Goal: Transaction & Acquisition: Purchase product/service

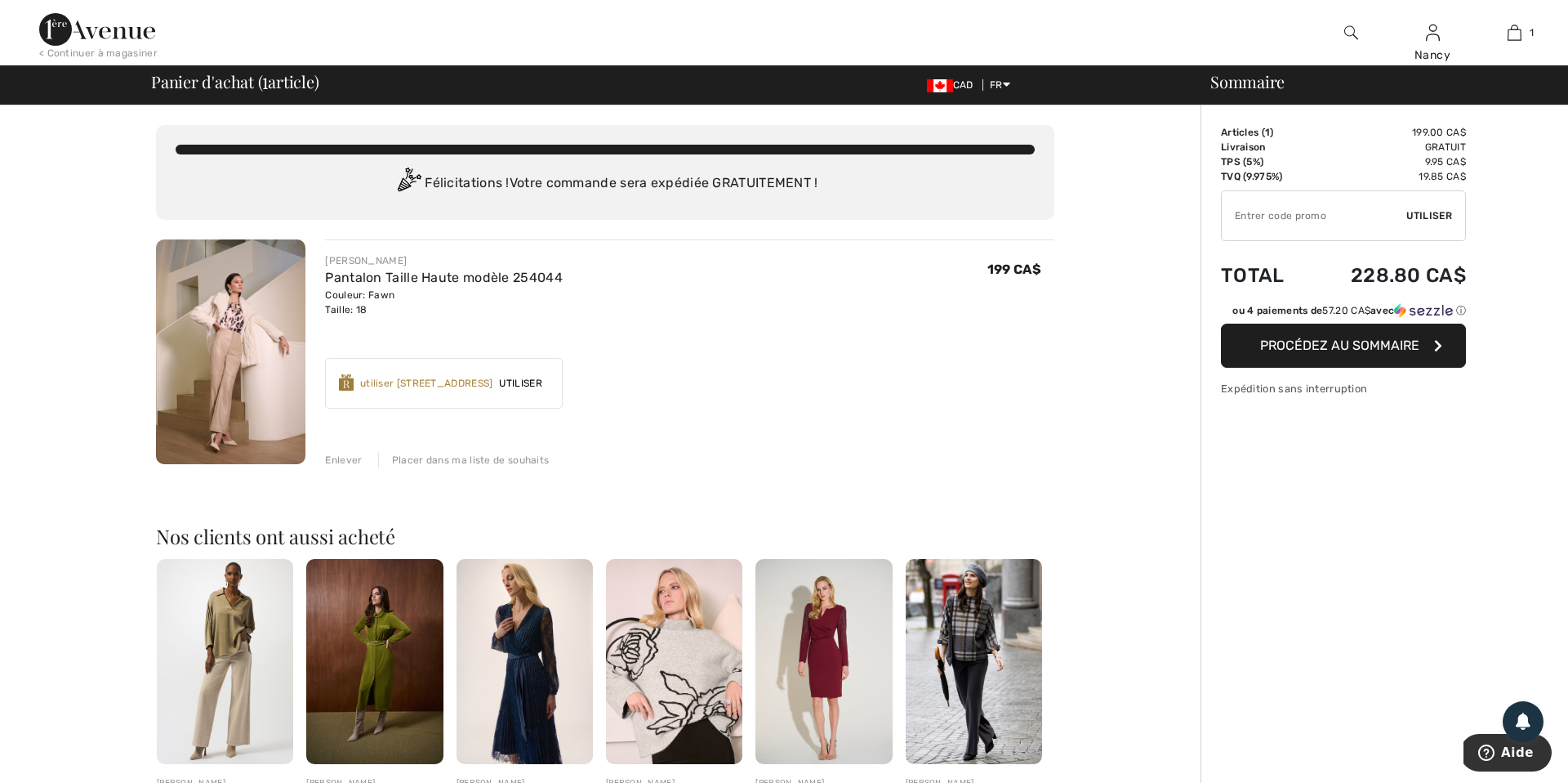
click at [1329, 345] on span "Procédez au sommaire" at bounding box center [1339, 345] width 159 height 15
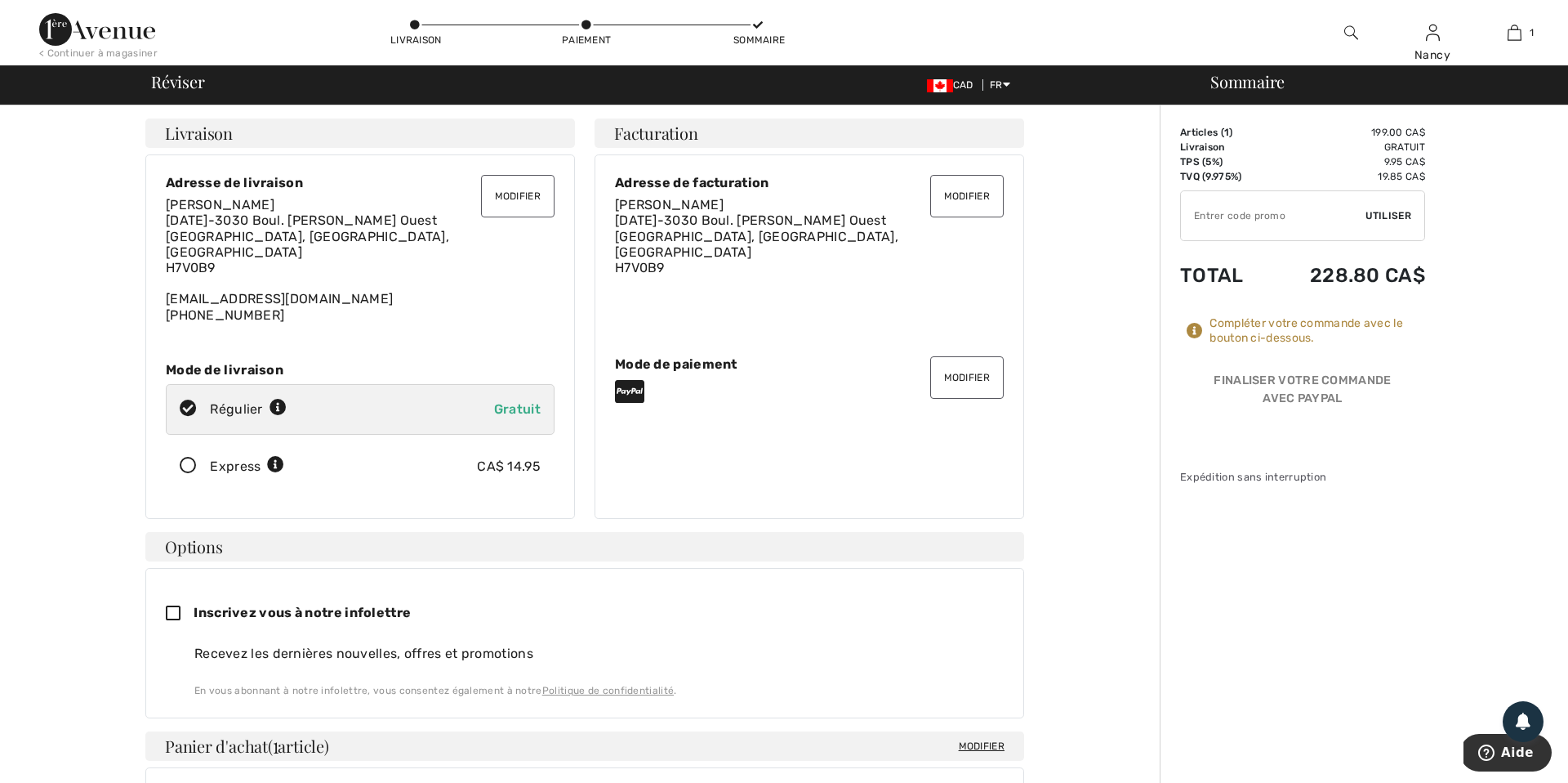
click at [962, 373] on button "Modifier" at bounding box center [967, 377] width 74 height 43
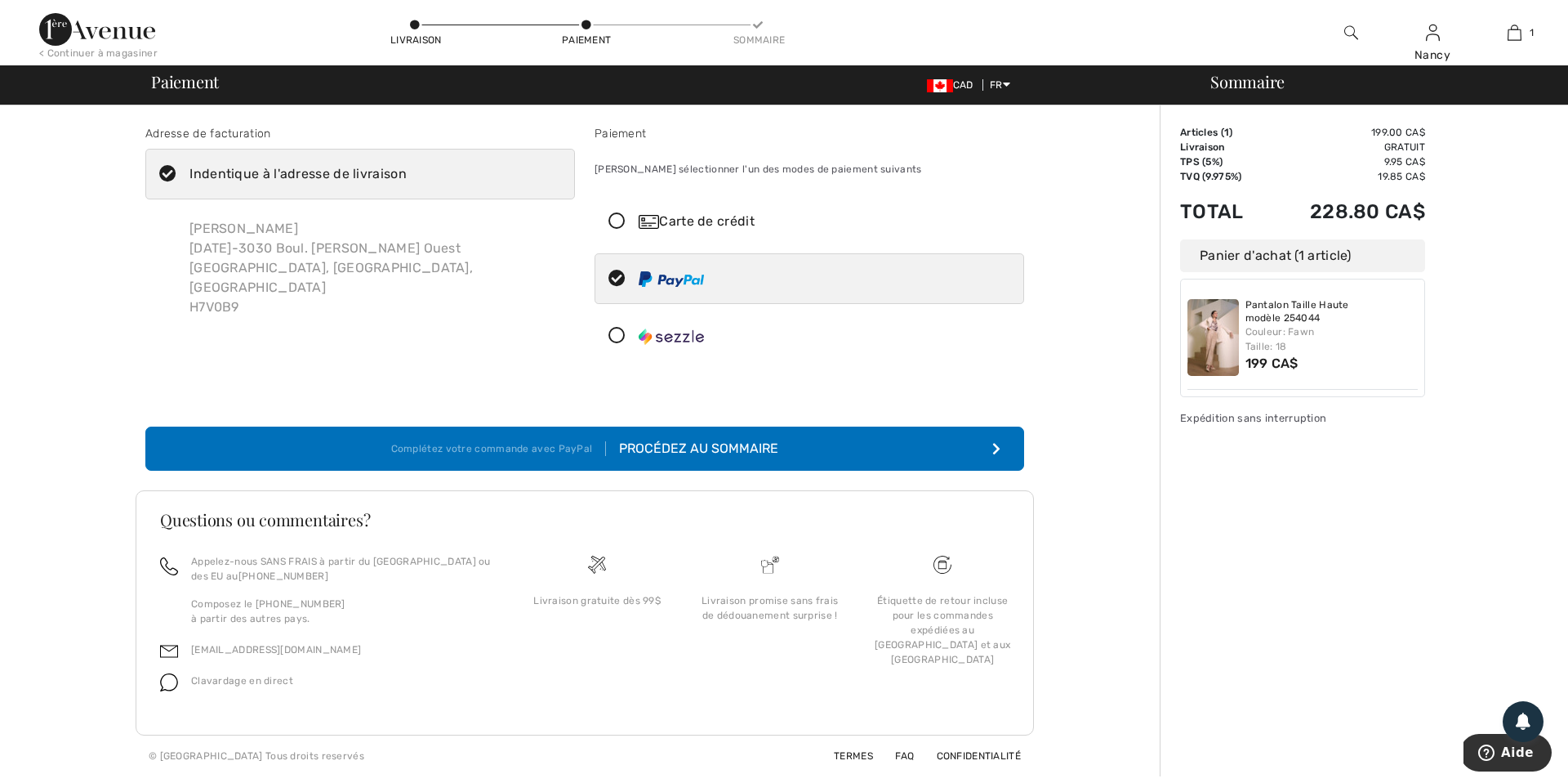
click at [614, 218] on icon at bounding box center [617, 221] width 43 height 17
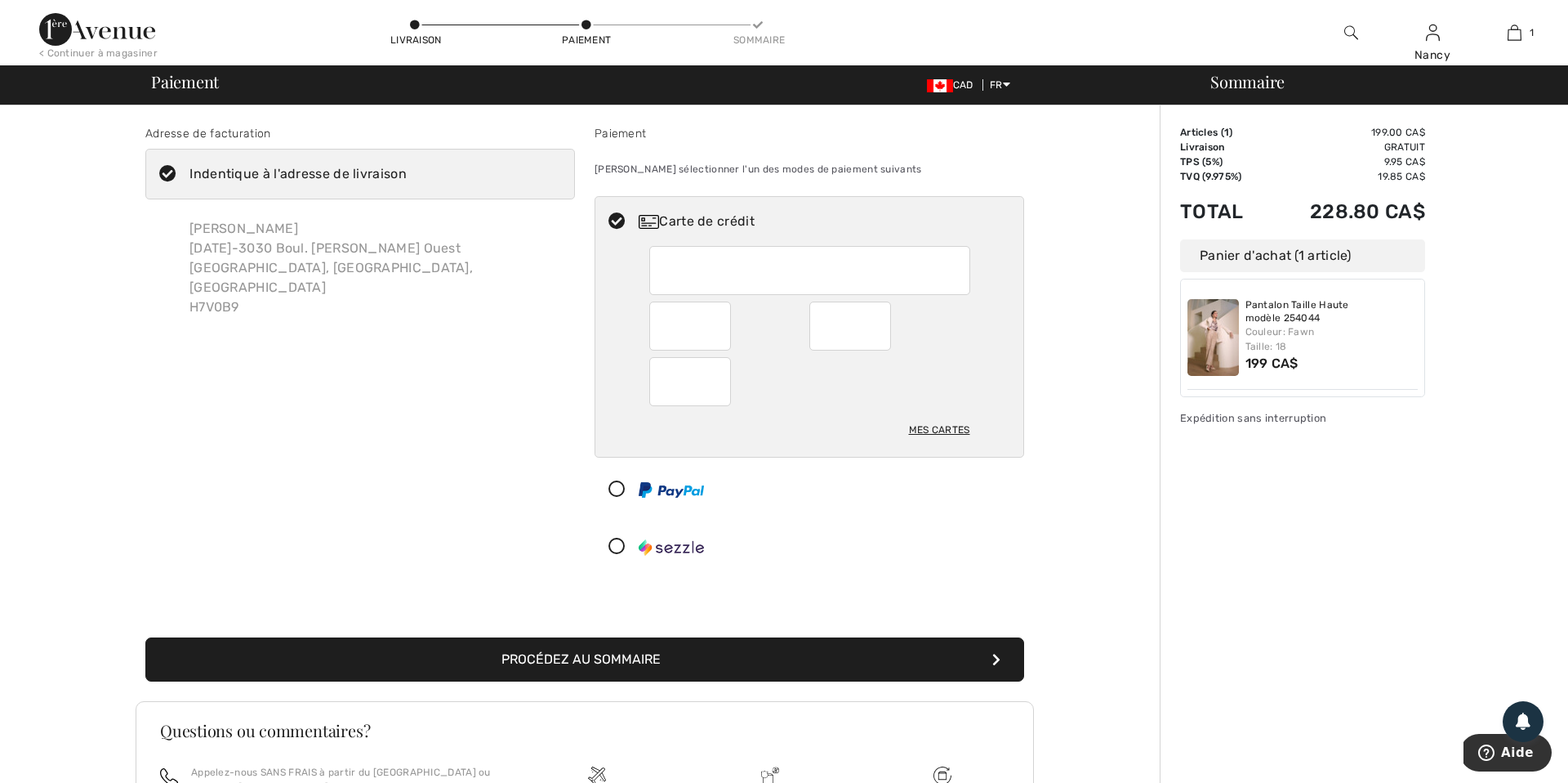
click at [542, 658] on button "Procédez au sommaire" at bounding box center [584, 659] width 878 height 44
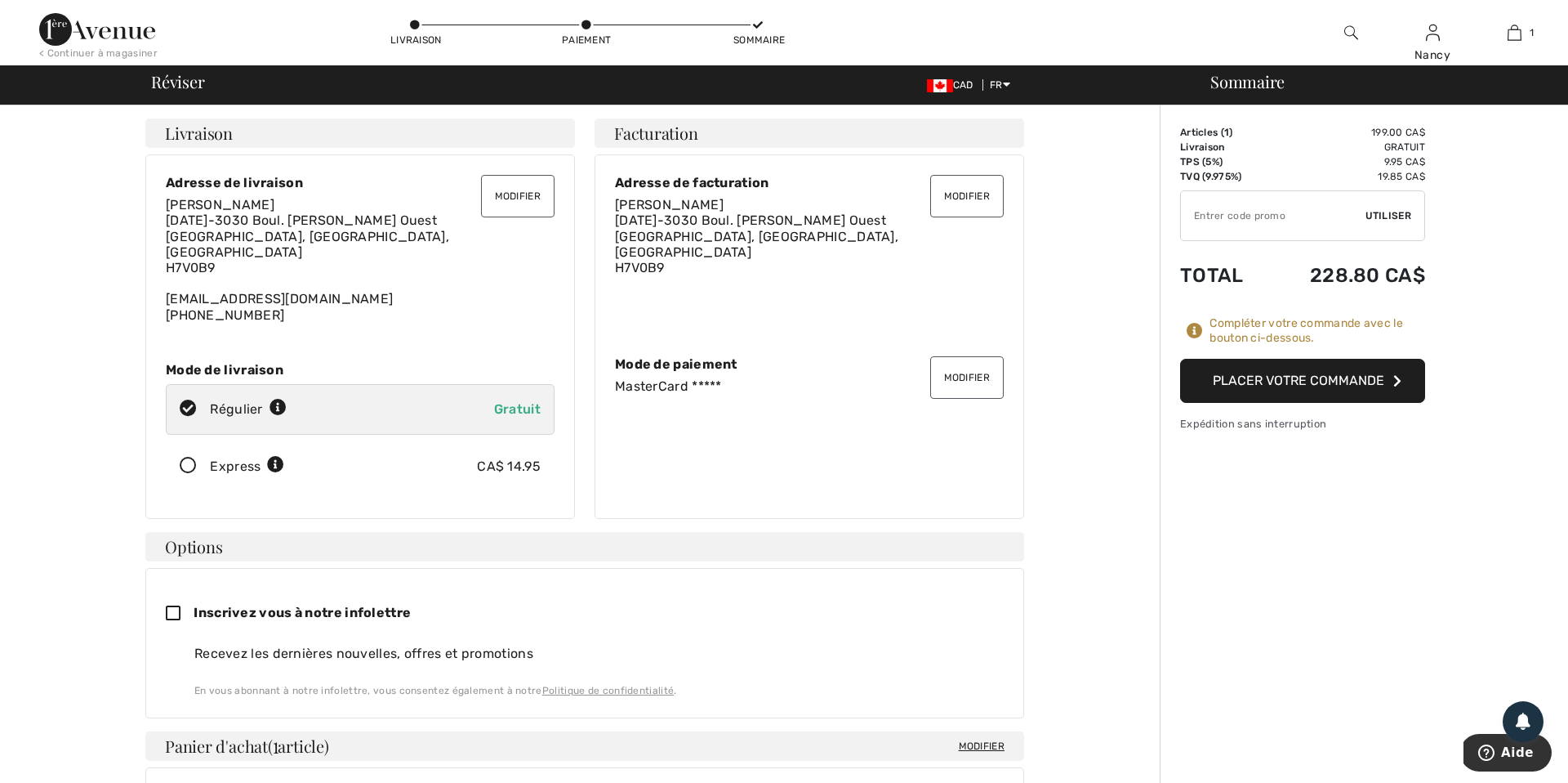
click at [1257, 378] on button "Placer votre commande" at bounding box center [1301, 380] width 245 height 44
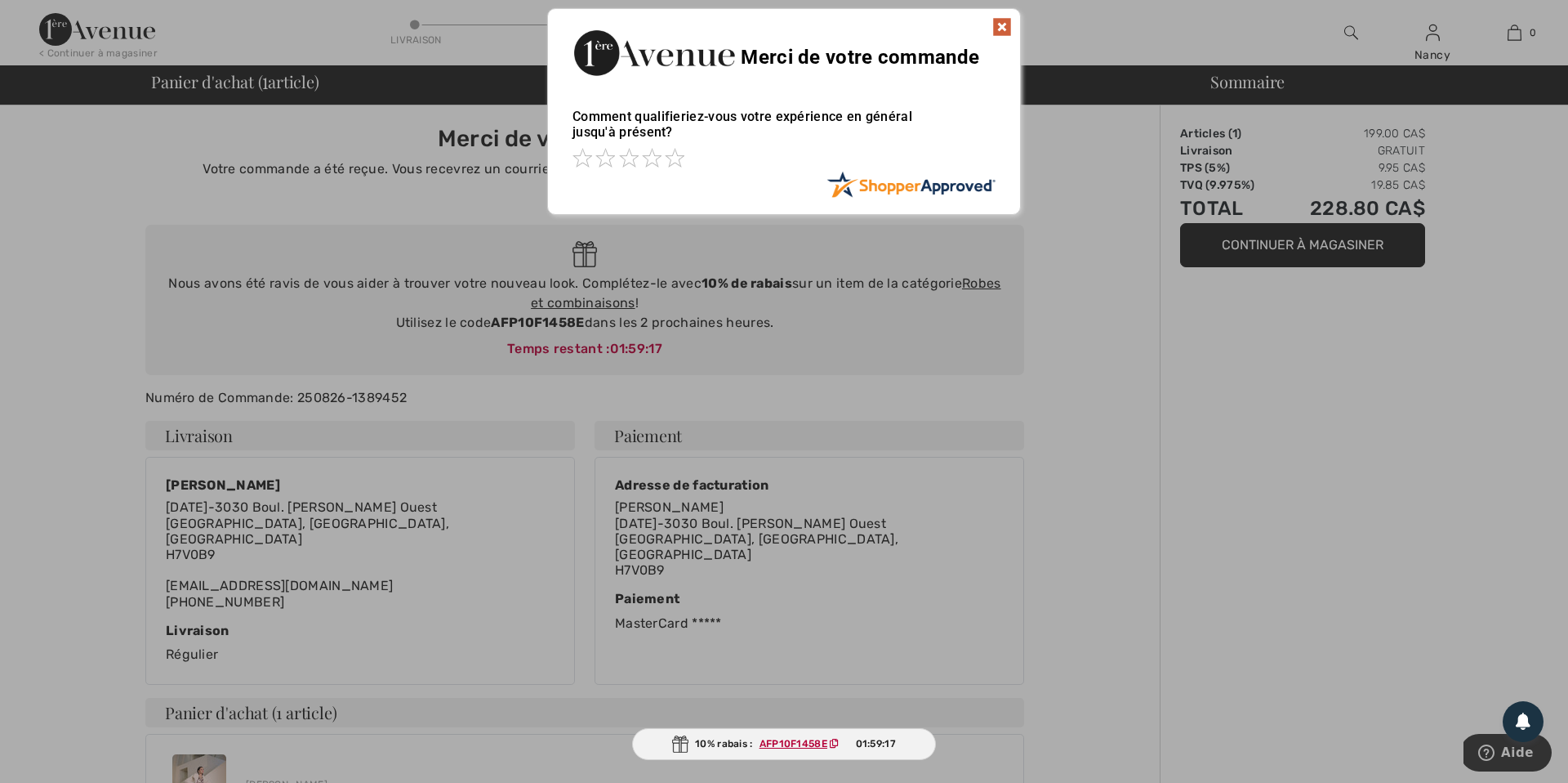
click at [1003, 26] on img at bounding box center [1002, 26] width 20 height 20
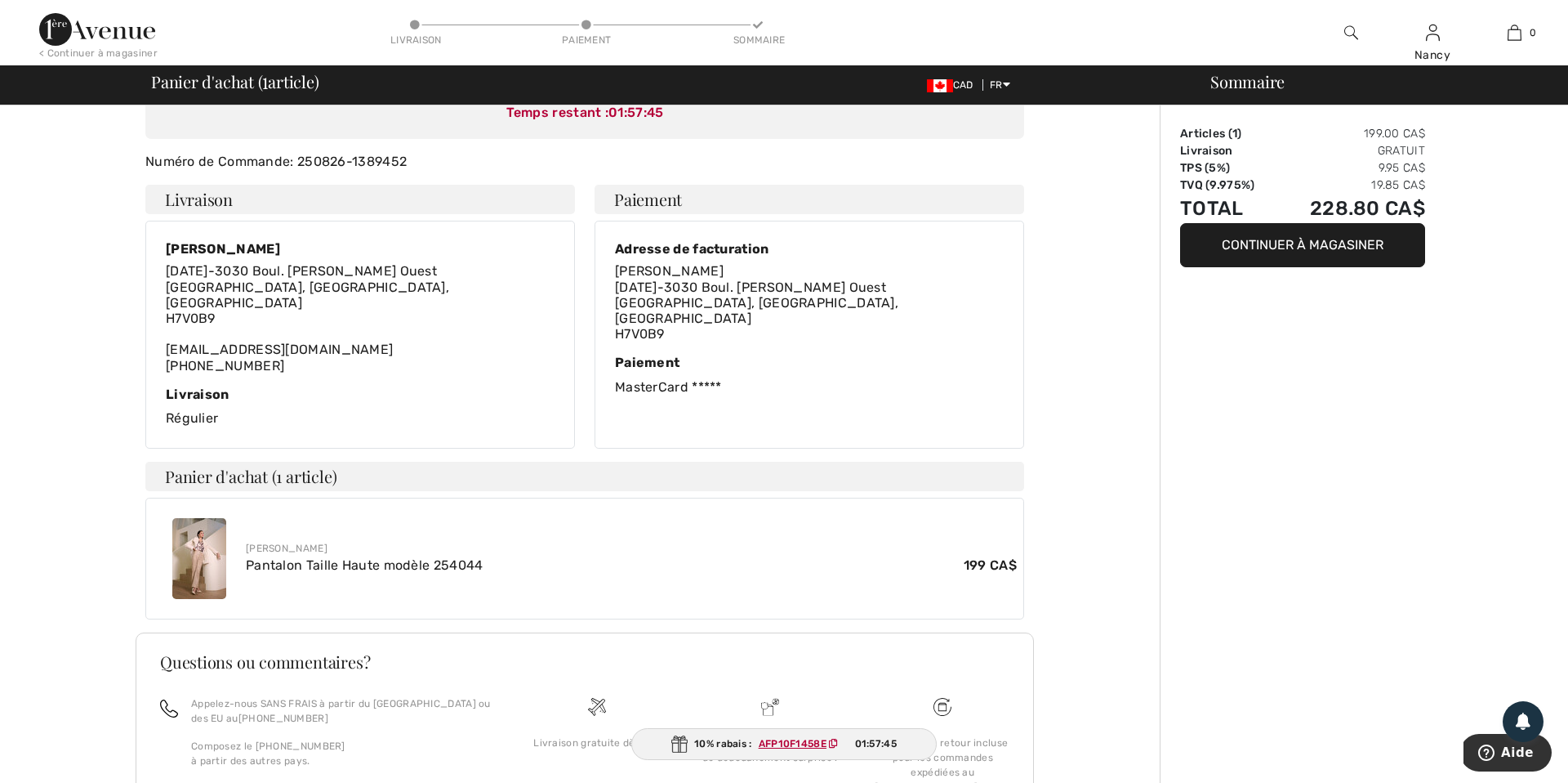
scroll to position [244, 0]
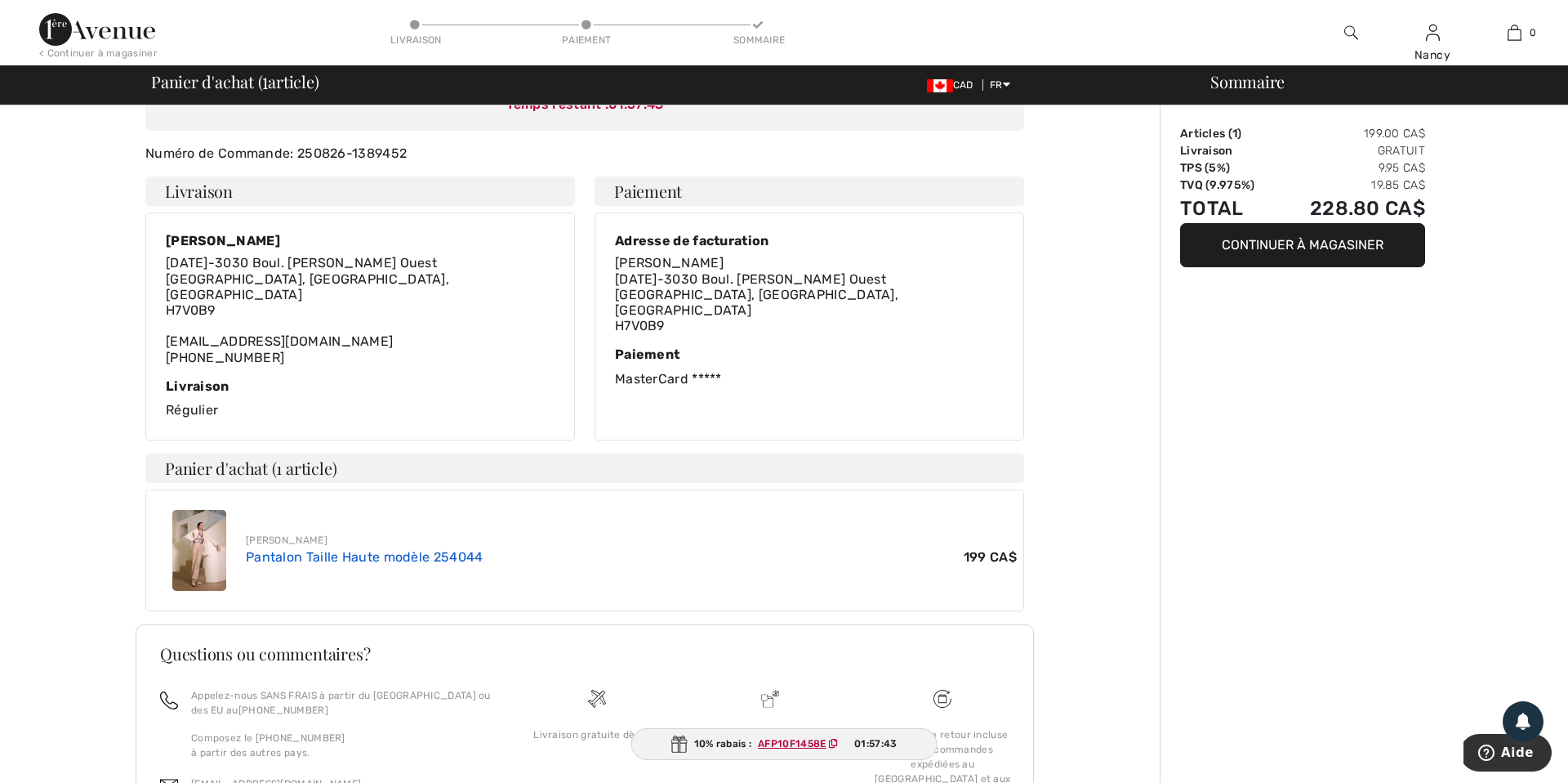
click at [271, 548] on link "Pantalon Taille Haute modèle 254044" at bounding box center [364, 556] width 237 height 15
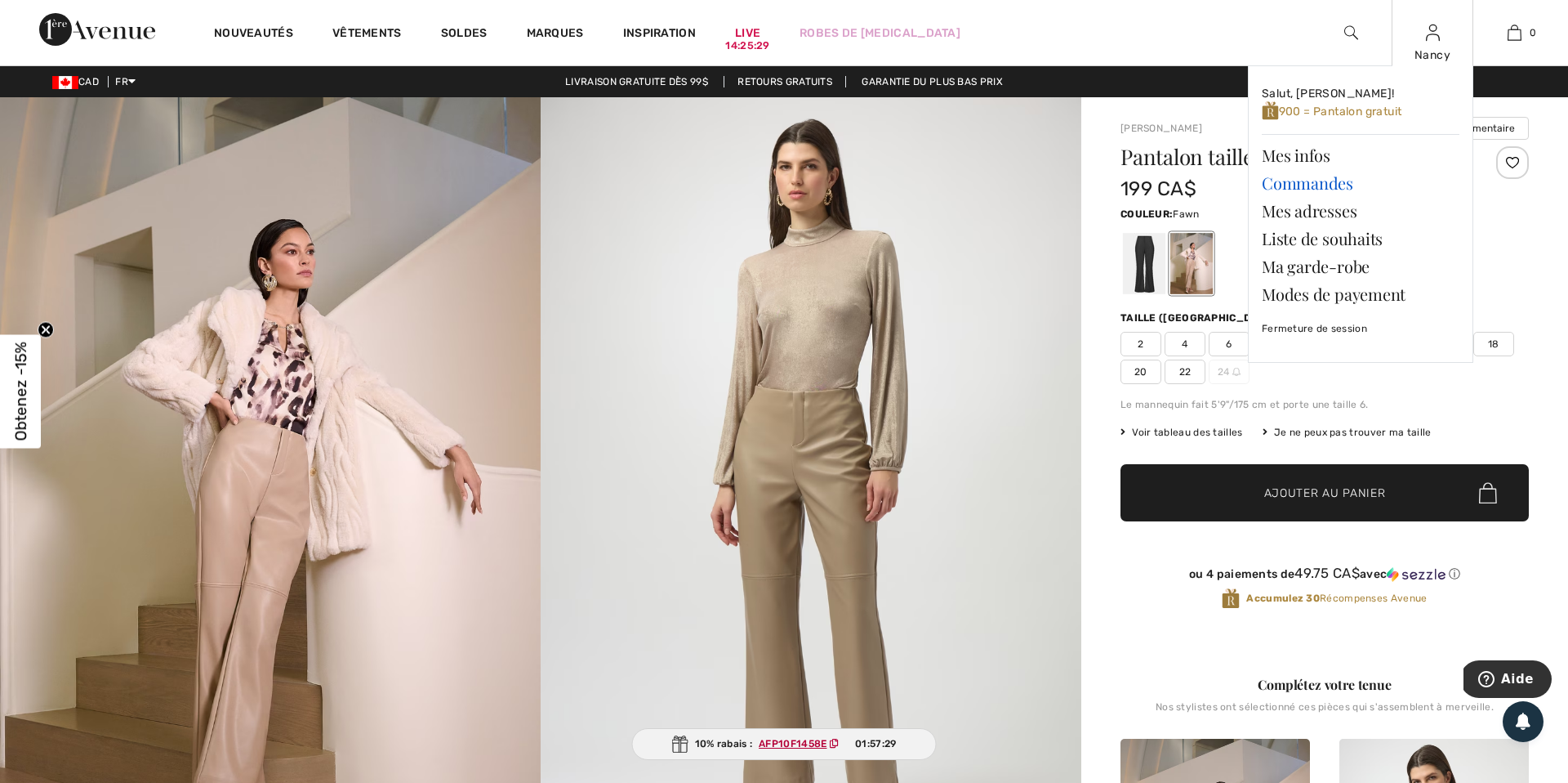
click at [1317, 183] on link "Commandes" at bounding box center [1360, 183] width 198 height 27
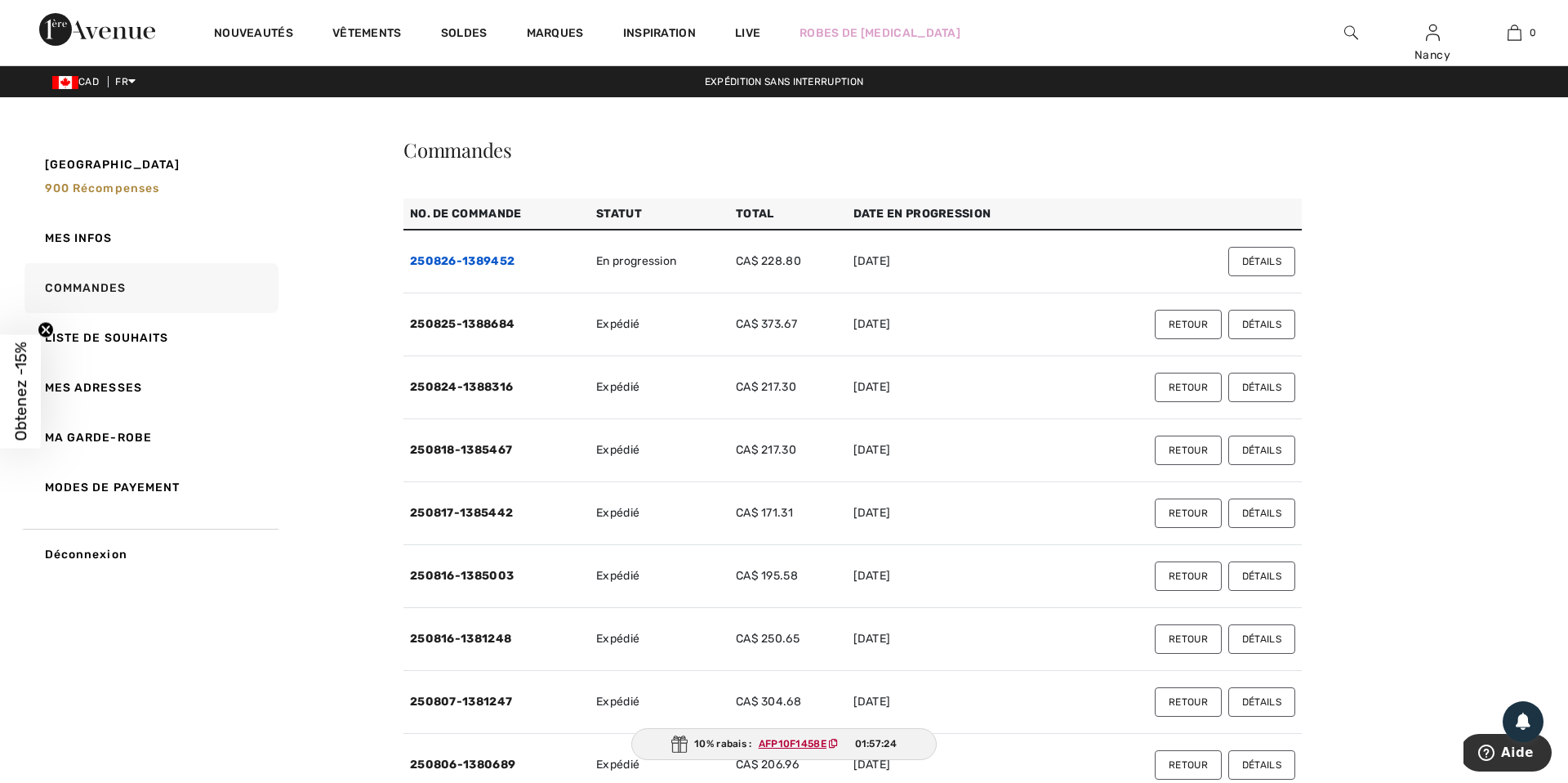
click at [453, 255] on link "250826-1389452" at bounding box center [462, 261] width 105 height 14
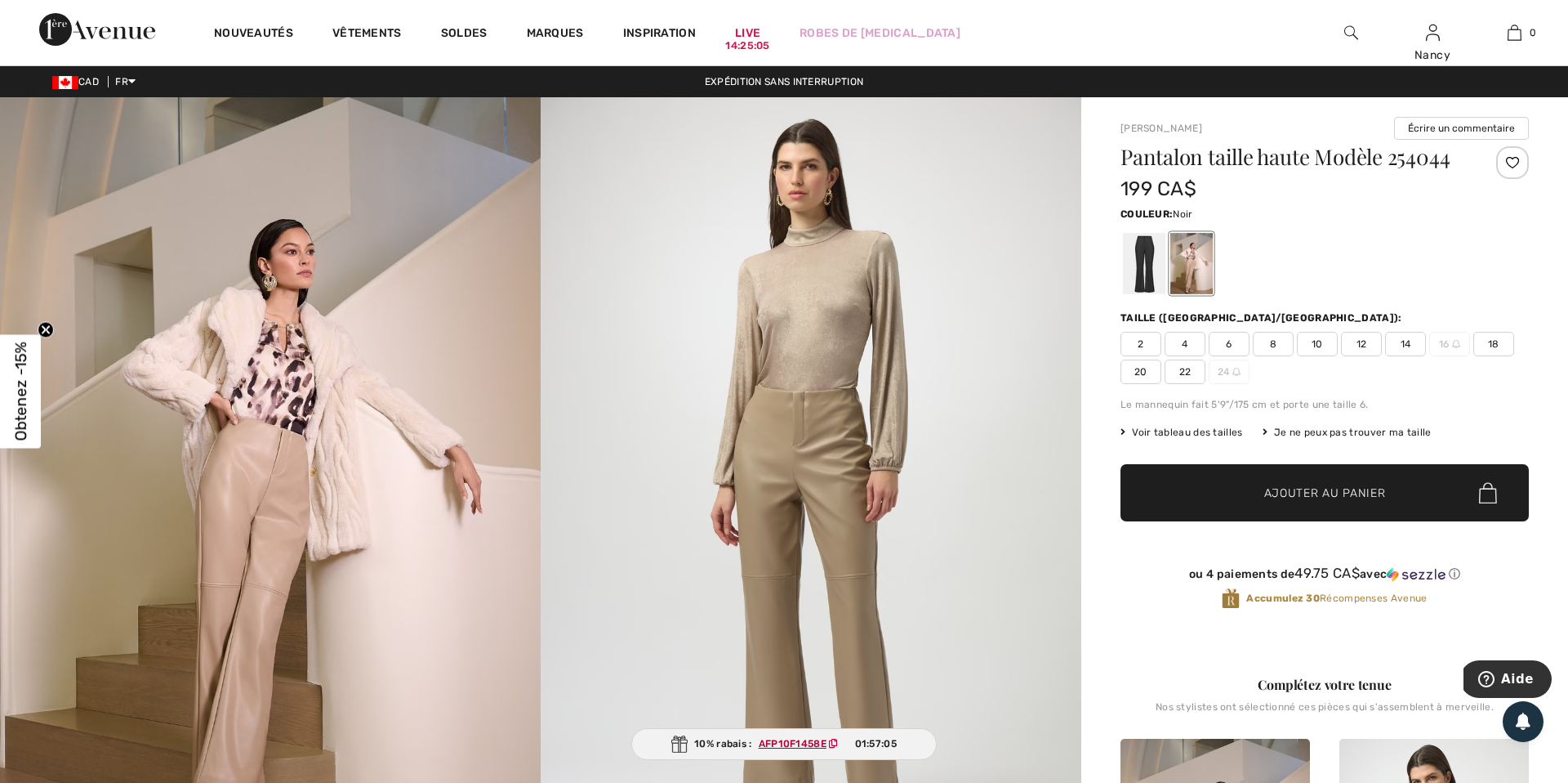
click at [1148, 263] on div at bounding box center [1144, 263] width 43 height 61
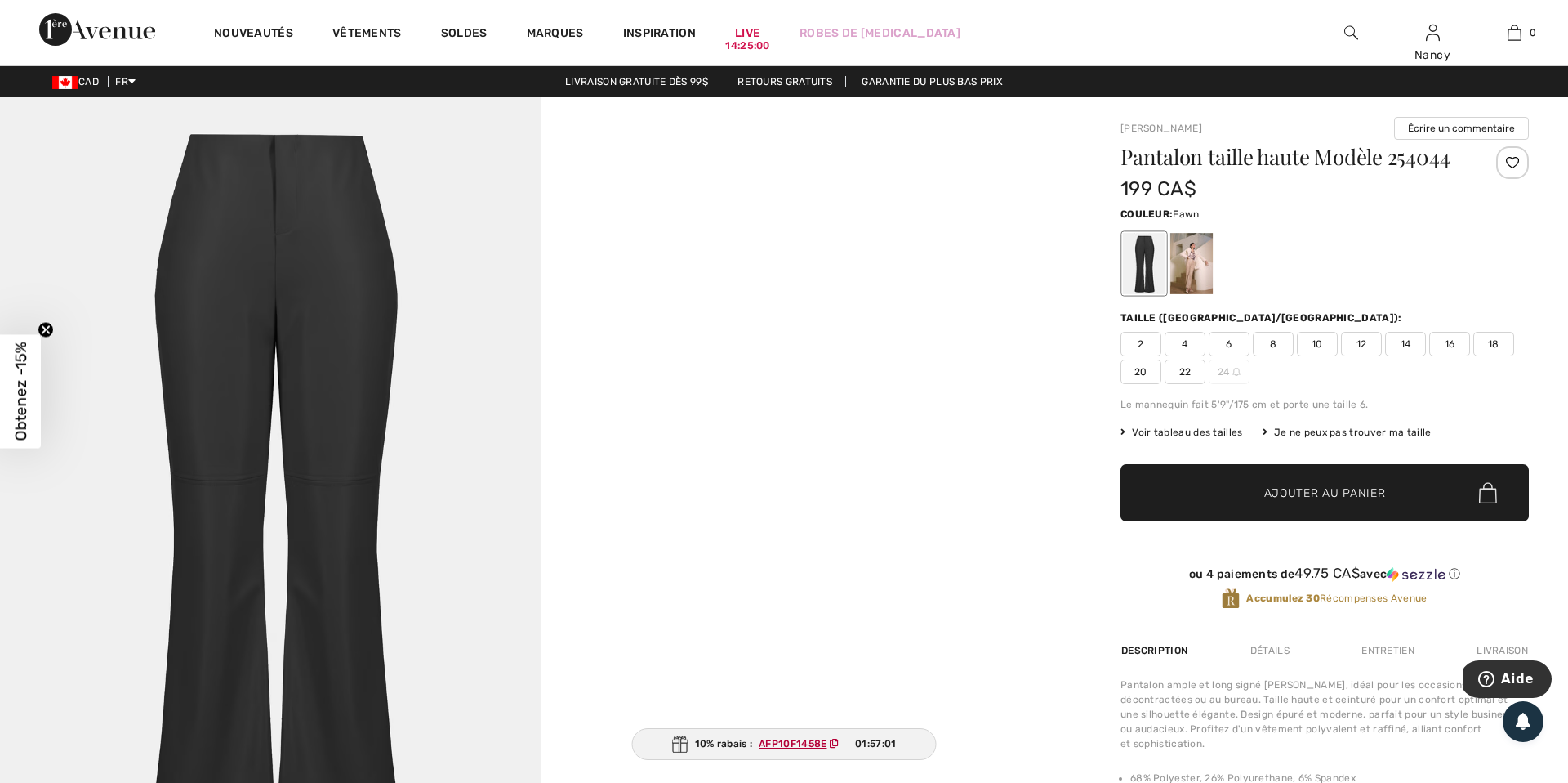
click at [1196, 259] on div at bounding box center [1191, 263] width 43 height 61
